Goal: Navigation & Orientation: Find specific page/section

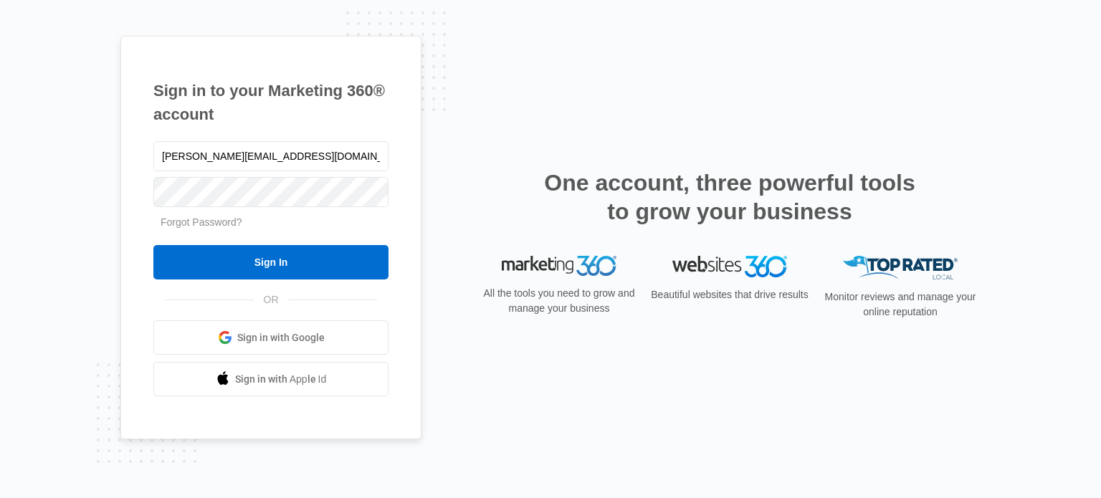
type input "[PERSON_NAME][EMAIL_ADDRESS][DOMAIN_NAME]"
click at [153, 245] on input "Sign In" at bounding box center [270, 262] width 235 height 34
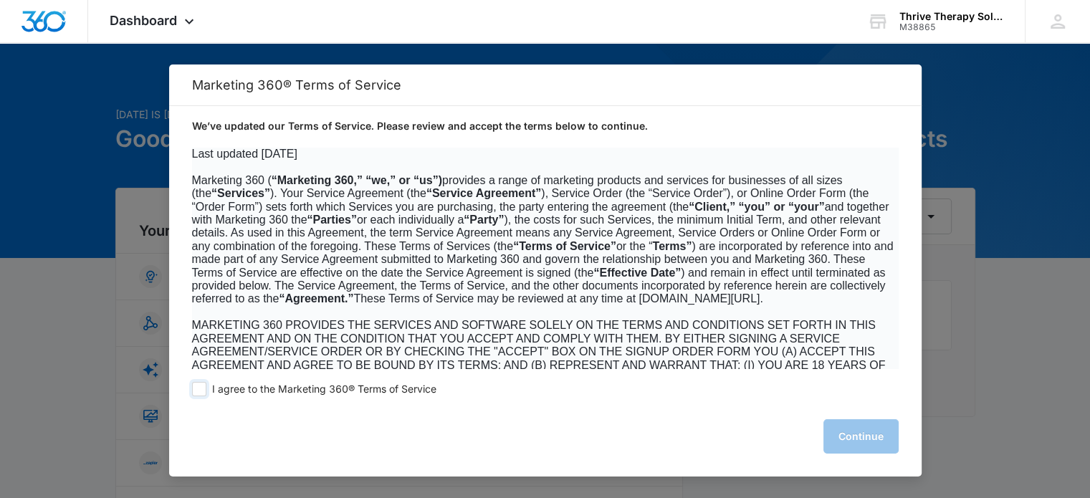
click at [202, 387] on span at bounding box center [199, 389] width 14 height 14
click at [202, 387] on input "I agree to the Marketing 360® Terms of Service" at bounding box center [199, 389] width 14 height 14
checkbox input "true"
click at [877, 440] on button "Continue" at bounding box center [860, 436] width 75 height 34
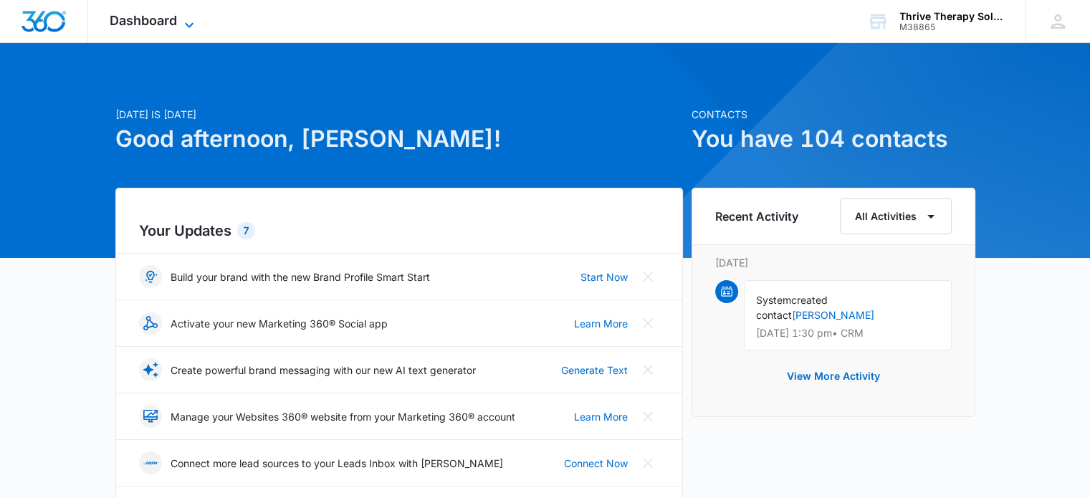
click at [191, 29] on icon at bounding box center [189, 24] width 17 height 17
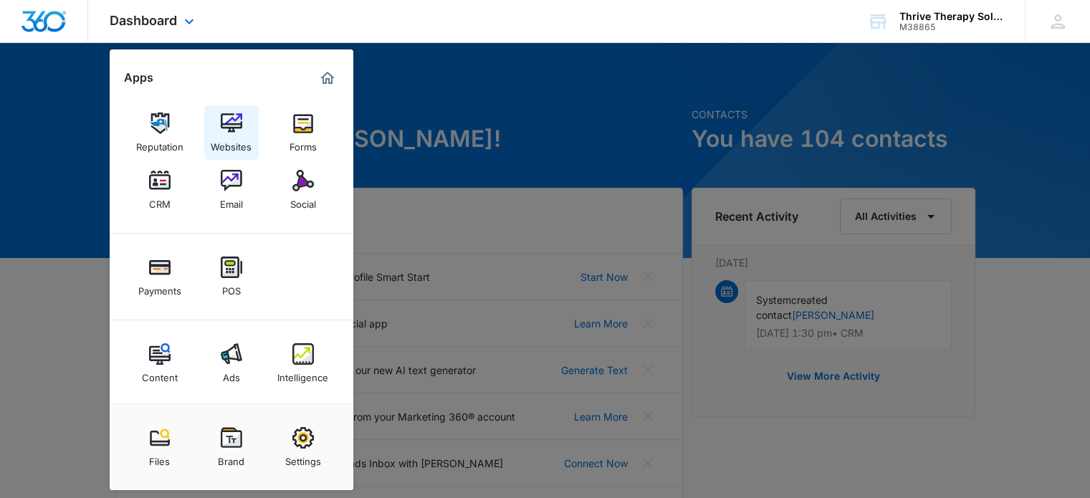
click at [236, 123] on img at bounding box center [231, 123] width 21 height 21
